Goal: Information Seeking & Learning: Learn about a topic

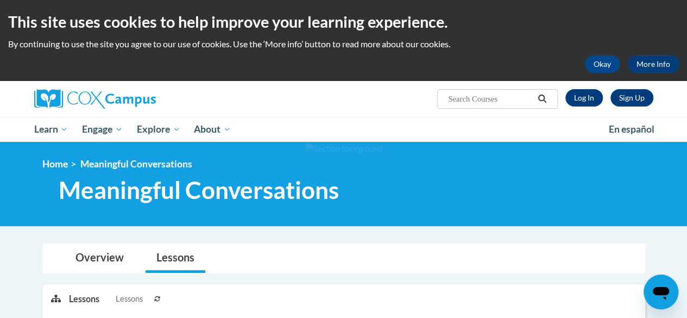
click at [540, 99] on icon "Search" at bounding box center [542, 98] width 8 height 8
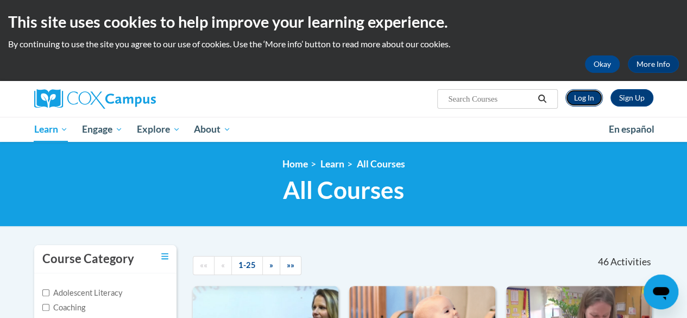
click at [577, 96] on link "Log In" at bounding box center [583, 97] width 37 height 17
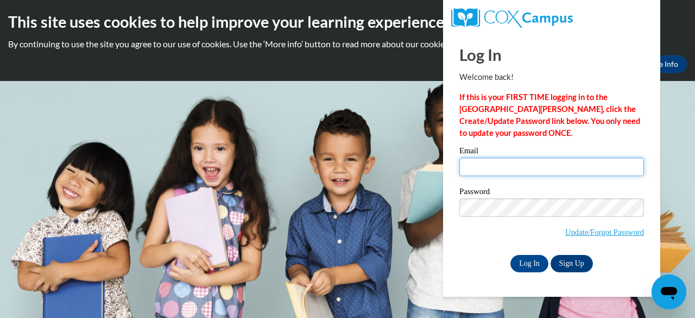
type input "ymaw76658@gmail.com"
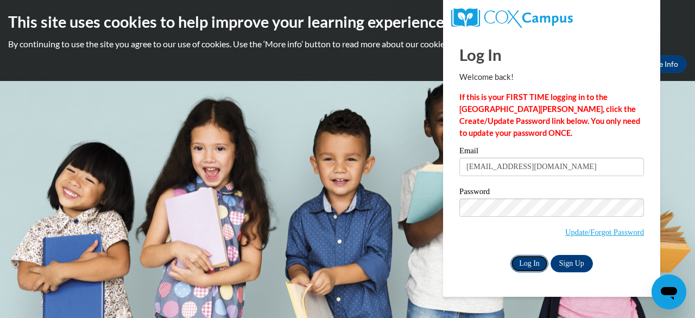
click at [524, 261] on input "Log In" at bounding box center [529, 263] width 38 height 17
click at [528, 269] on input "Log In" at bounding box center [529, 263] width 38 height 17
click at [529, 267] on input "Log In" at bounding box center [529, 263] width 38 height 17
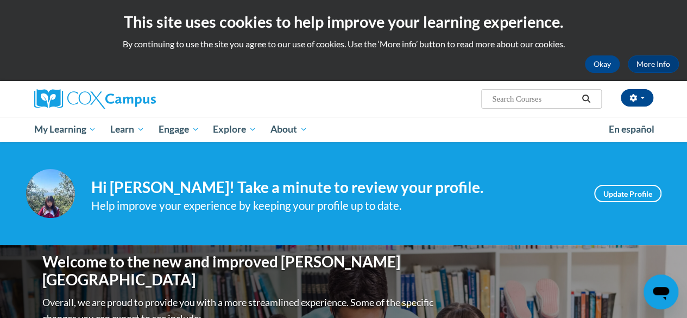
click at [535, 100] on input "Search..." at bounding box center [534, 98] width 87 height 13
click at [375, 70] on div "Okay More Info" at bounding box center [343, 63] width 671 height 17
click at [509, 93] on input "Search..." at bounding box center [534, 98] width 87 height 13
type input "power of lang"
click at [525, 79] on div "This site uses cookies to help improve your learning experience. By continuing …" at bounding box center [343, 40] width 687 height 81
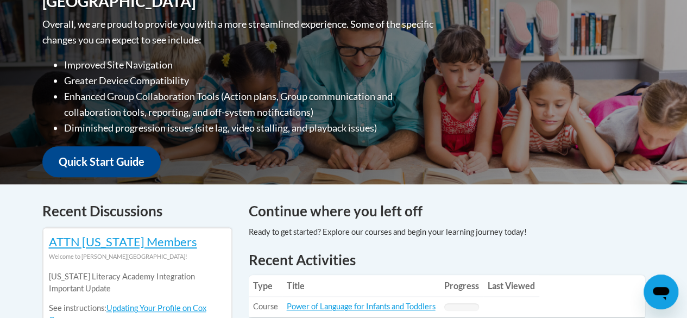
scroll to position [387, 0]
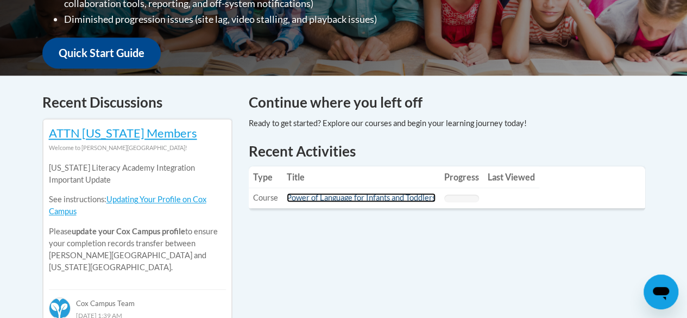
click at [416, 195] on link "Power of Language for Infants and Toddlers" at bounding box center [361, 197] width 149 height 9
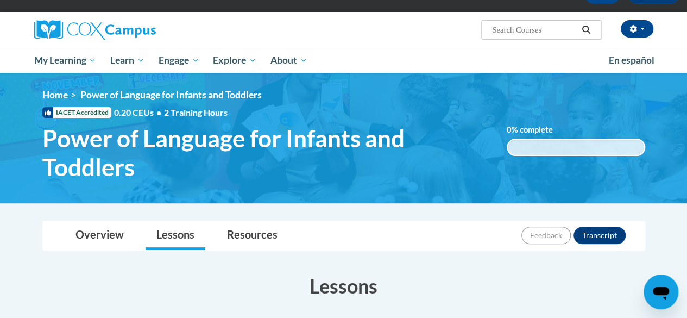
scroll to position [109, 0]
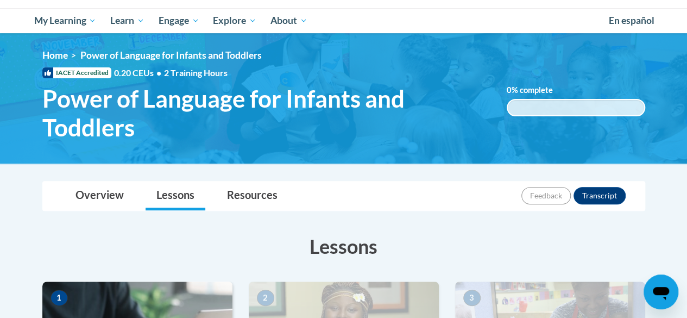
click at [559, 107] on div "0.001% complete 0.001%" at bounding box center [576, 107] width 138 height 17
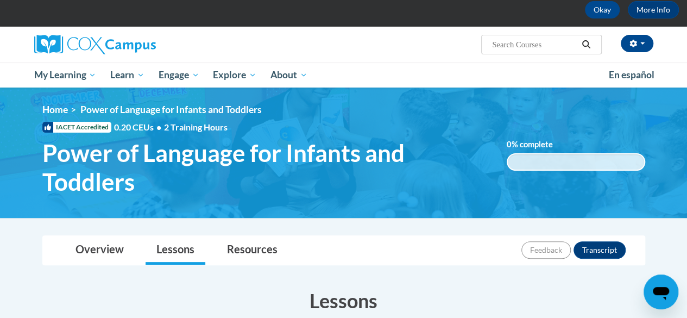
click at [522, 153] on div "0.001% complete 0.001%" at bounding box center [576, 161] width 138 height 17
click at [391, 154] on span "Power of Language for Infants and Toddlers" at bounding box center [266, 167] width 448 height 58
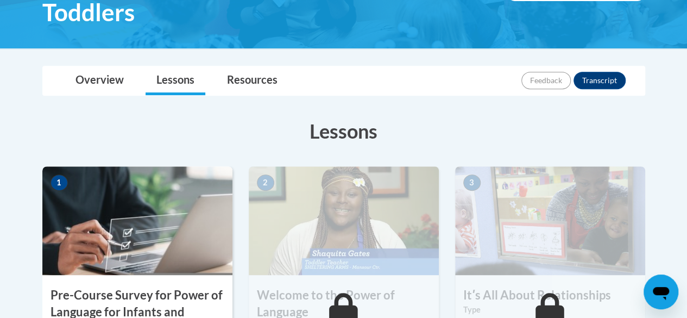
scroll to position [163, 0]
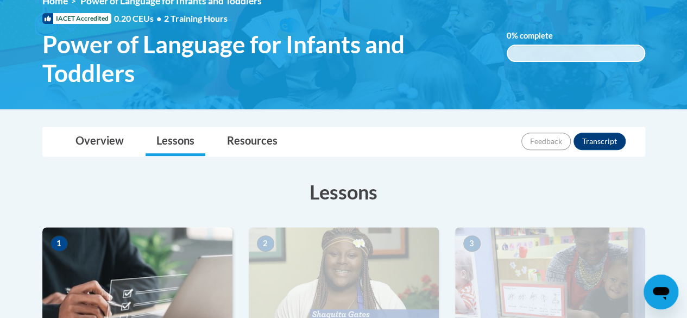
click at [363, 47] on span "Power of Language for Infants and Toddlers" at bounding box center [266, 59] width 448 height 58
click at [393, 58] on span "Power of Language for Infants and Toddlers" at bounding box center [266, 59] width 448 height 58
drag, startPoint x: 394, startPoint y: 57, endPoint x: 568, endPoint y: 49, distance: 173.9
click at [404, 50] on span "Power of Language for Infants and Toddlers" at bounding box center [266, 59] width 448 height 58
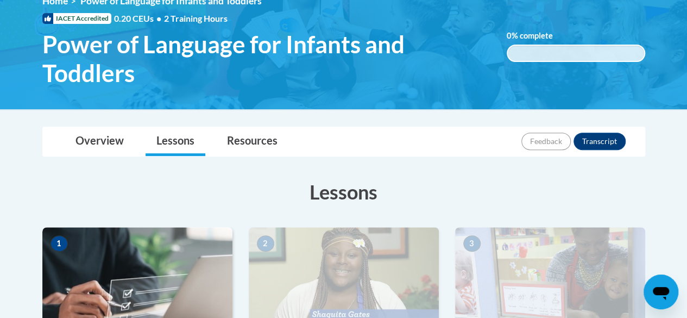
click at [573, 52] on div "0.001% complete 0.001%" at bounding box center [576, 53] width 138 height 17
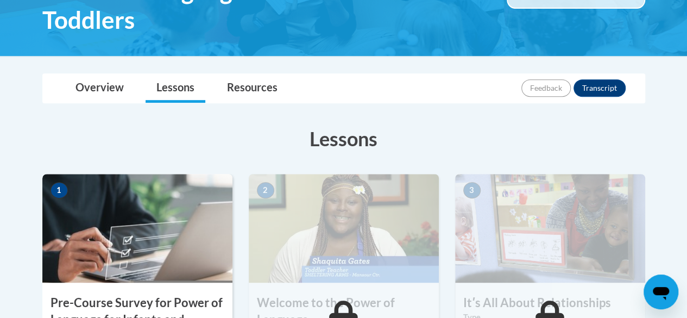
scroll to position [217, 0]
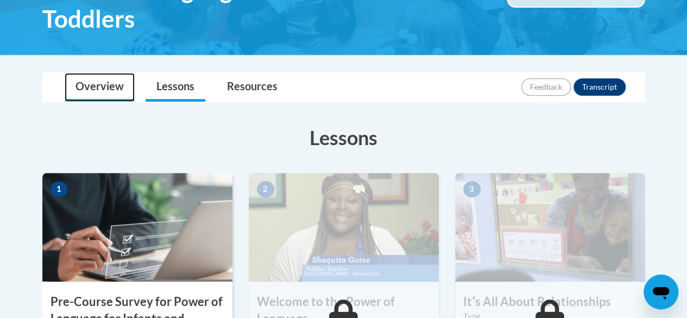
click at [93, 81] on link "Overview" at bounding box center [100, 87] width 70 height 29
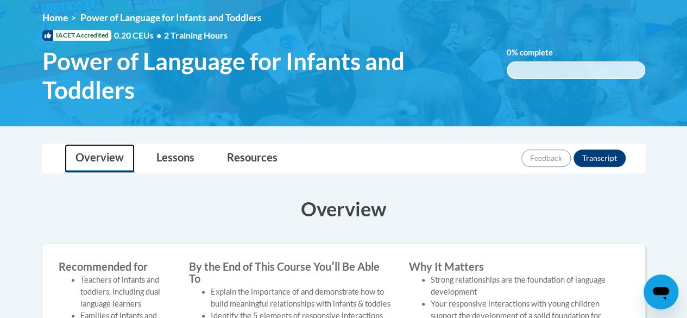
scroll to position [163, 0]
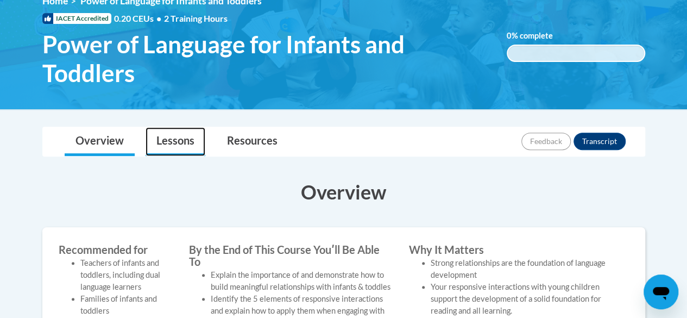
click at [179, 136] on link "Lessons" at bounding box center [176, 141] width 60 height 29
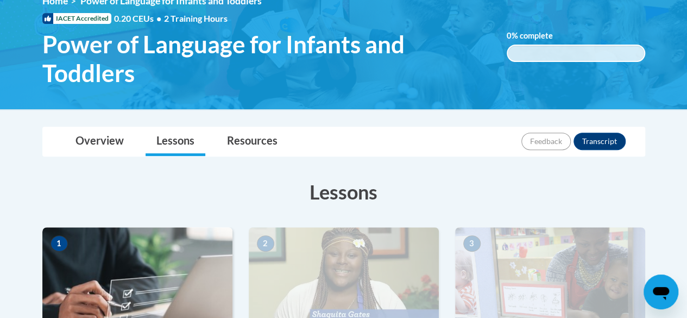
click at [574, 54] on div "0.001% complete 0.001%" at bounding box center [576, 53] width 138 height 17
click at [587, 137] on button "Transcript" at bounding box center [599, 140] width 52 height 17
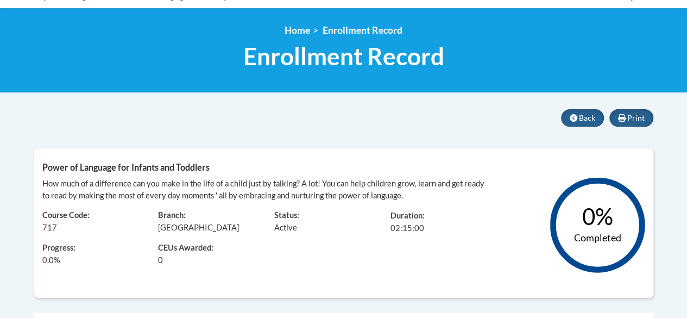
scroll to position [54, 0]
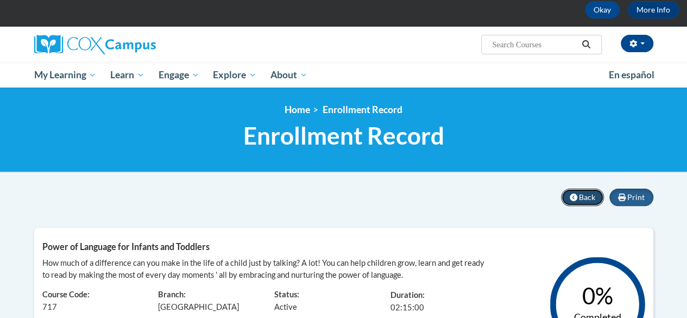
click at [585, 193] on span "Back" at bounding box center [587, 196] width 16 height 9
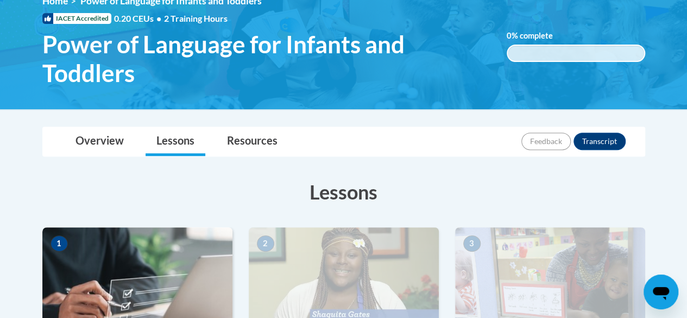
scroll to position [217, 0]
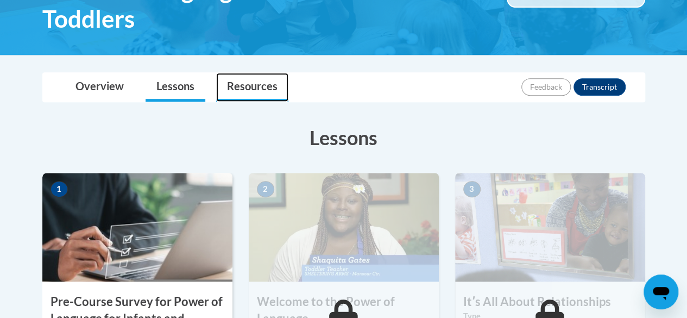
click at [244, 94] on link "Resources" at bounding box center [252, 87] width 72 height 29
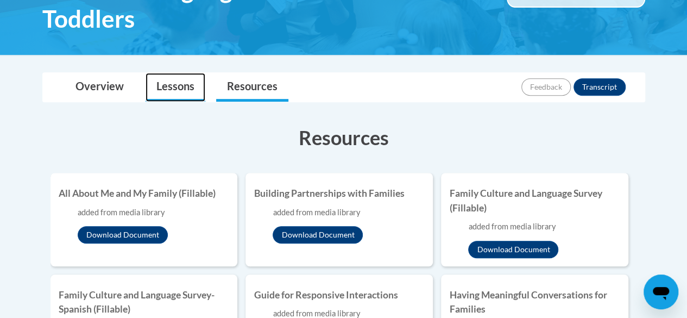
click at [193, 84] on link "Lessons" at bounding box center [176, 87] width 60 height 29
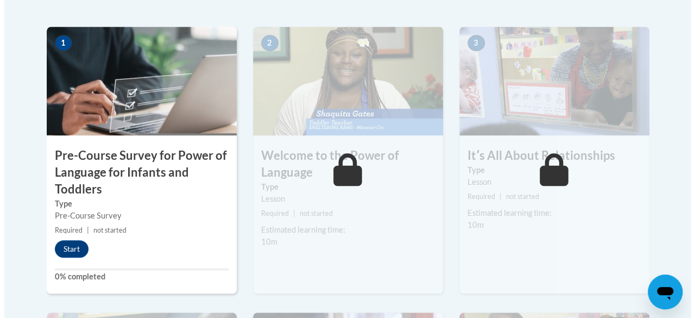
scroll to position [434, 0]
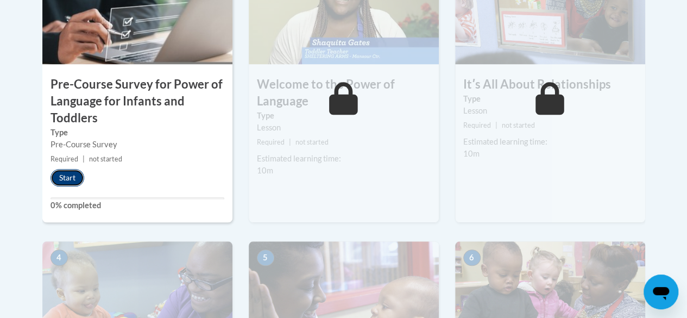
click at [71, 174] on button "Start" at bounding box center [67, 177] width 34 height 17
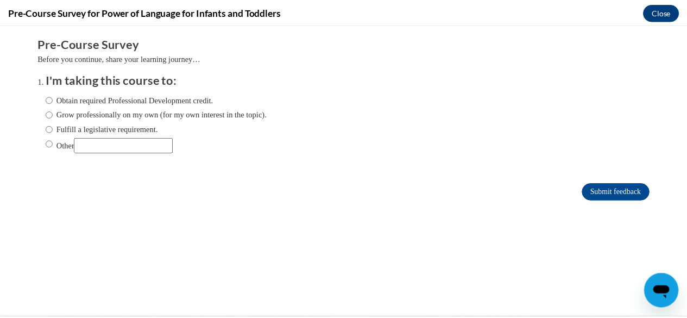
scroll to position [0, 0]
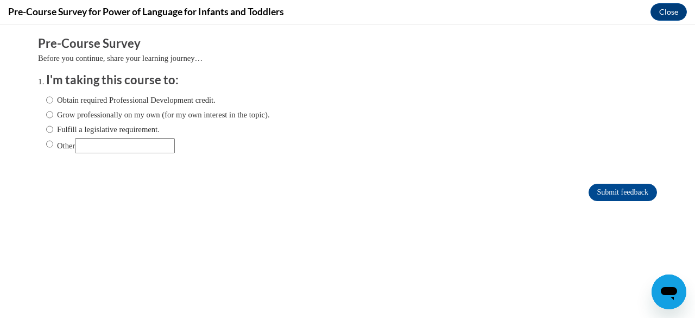
click at [46, 142] on input "Other" at bounding box center [49, 144] width 7 height 12
radio input "true"
click at [614, 191] on input "Submit feedback" at bounding box center [623, 192] width 68 height 17
click at [607, 191] on input "Submit feedback" at bounding box center [623, 192] width 68 height 17
click at [674, 17] on button "Close" at bounding box center [668, 11] width 36 height 17
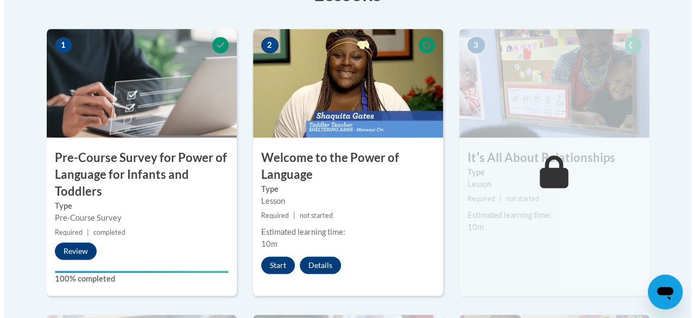
scroll to position [380, 0]
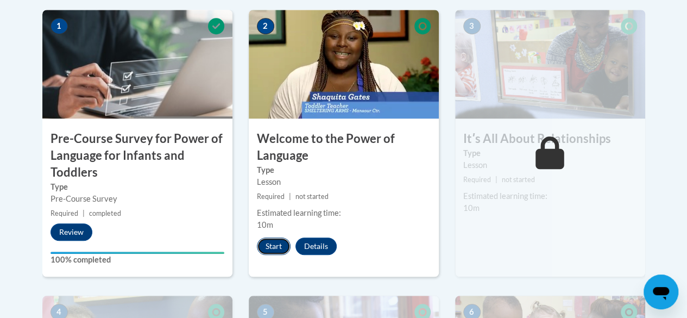
click at [279, 240] on button "Start" at bounding box center [274, 245] width 34 height 17
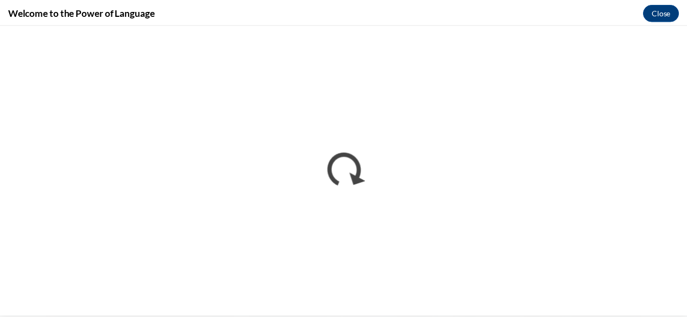
scroll to position [0, 0]
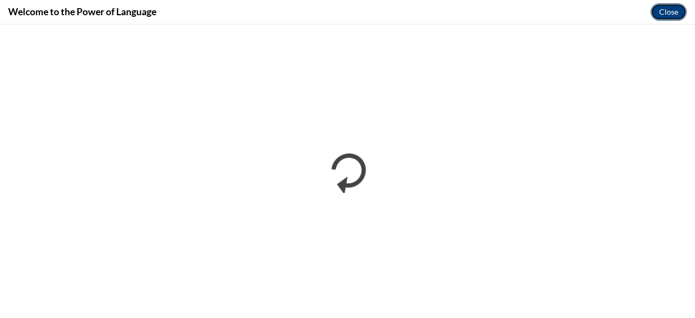
click at [670, 8] on button "Close" at bounding box center [668, 11] width 36 height 17
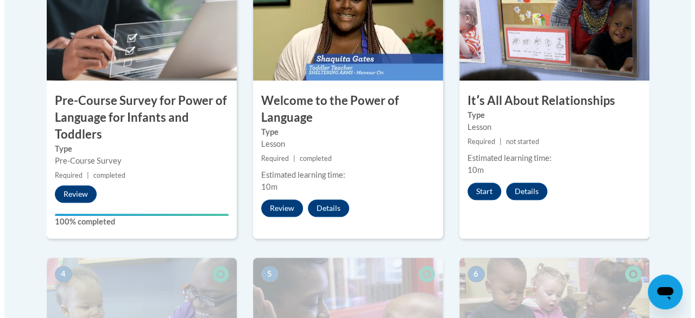
scroll to position [434, 0]
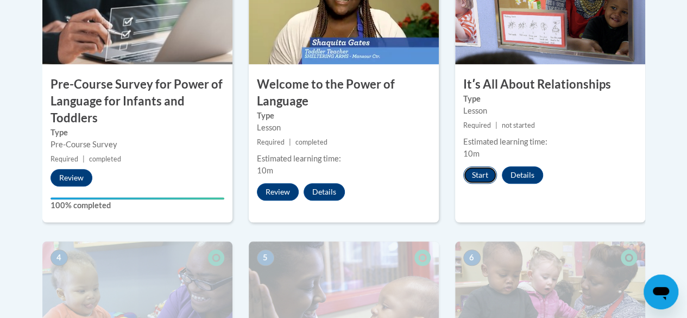
click at [479, 175] on button "Start" at bounding box center [480, 174] width 34 height 17
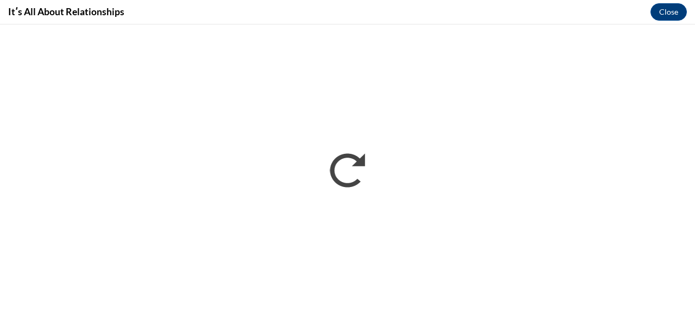
scroll to position [0, 0]
